Goal: Task Accomplishment & Management: Manage account settings

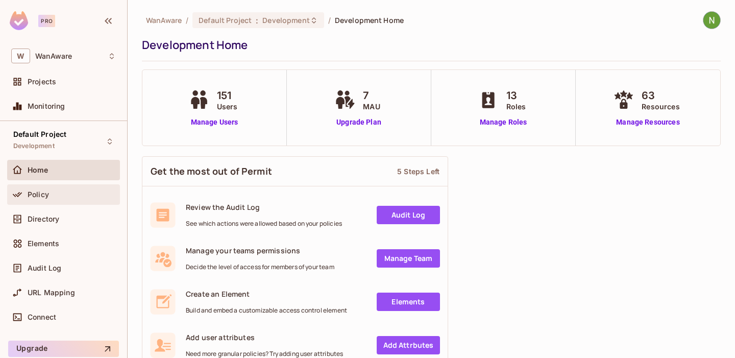
click at [49, 191] on div "Policy" at bounding box center [72, 195] width 88 height 8
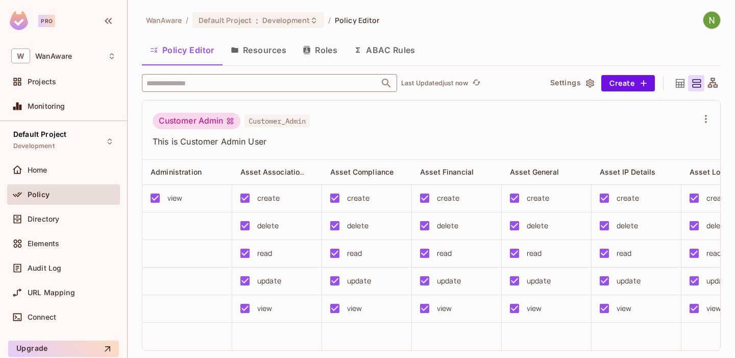
click at [235, 90] on input "text" at bounding box center [260, 83] width 233 height 18
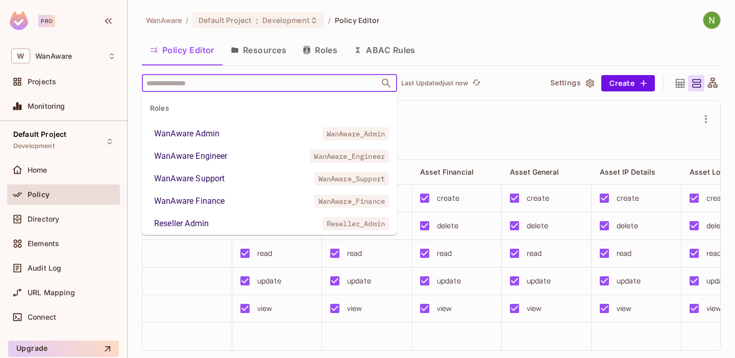
click at [194, 226] on div "Reseller Admin" at bounding box center [181, 224] width 55 height 12
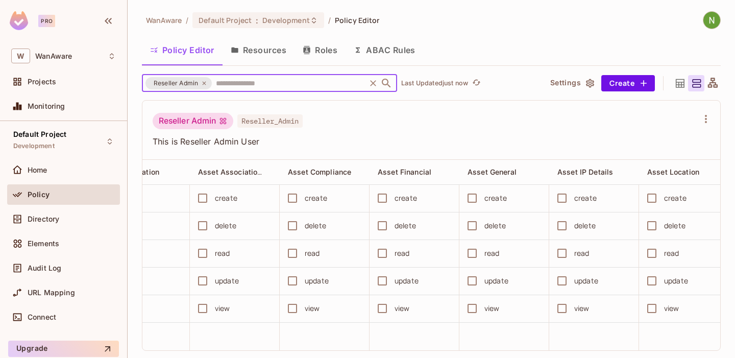
scroll to position [0, 62]
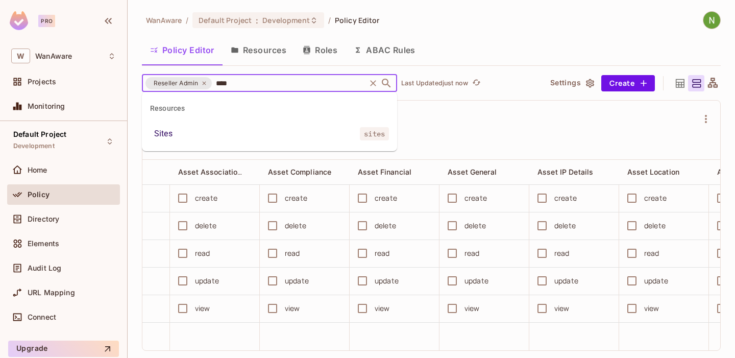
type input "*****"
click at [171, 134] on div "Sites" at bounding box center [163, 134] width 18 height 12
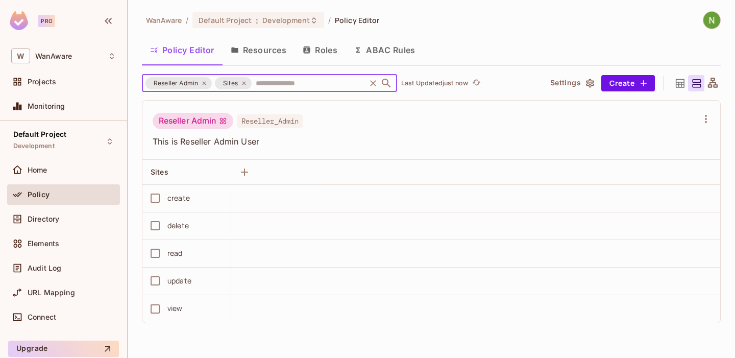
scroll to position [0, 0]
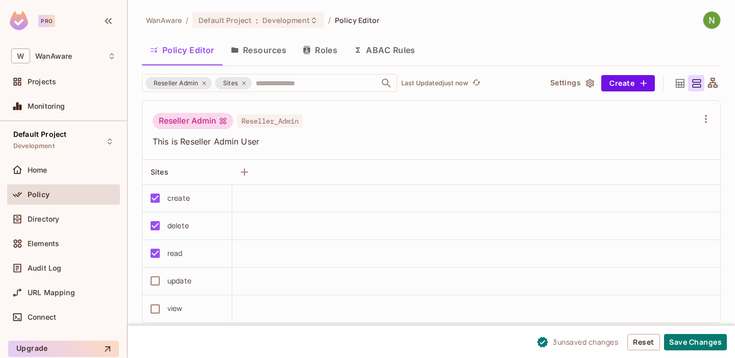
click at [168, 278] on div "update" at bounding box center [180, 280] width 24 height 11
click at [696, 344] on button "Save Changes" at bounding box center [695, 342] width 63 height 16
